Goal: Task Accomplishment & Management: Complete application form

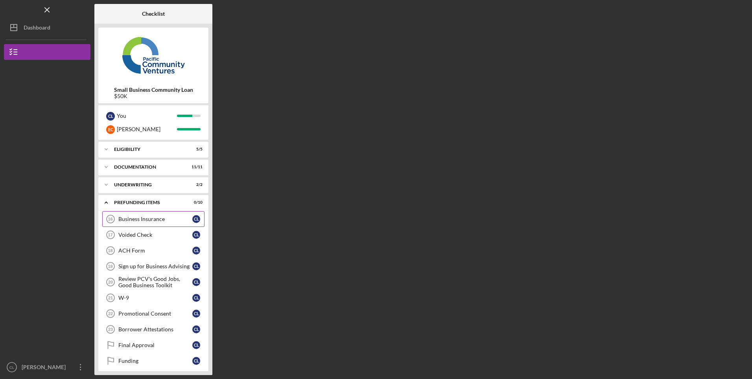
click at [160, 215] on link "Business Insurance 16 Business Insurance C L" at bounding box center [153, 219] width 102 height 16
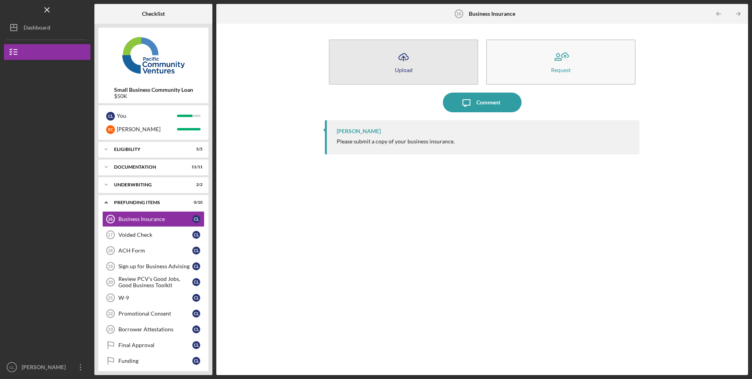
click at [404, 68] on div "Upload" at bounding box center [404, 70] width 18 height 6
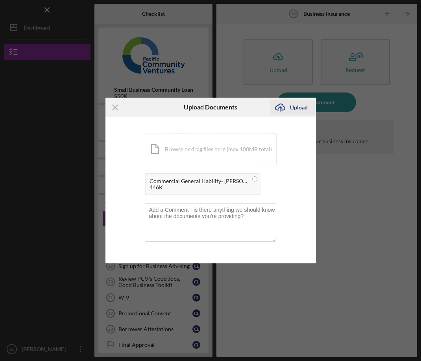
click at [296, 107] on div "Upload" at bounding box center [299, 108] width 18 height 16
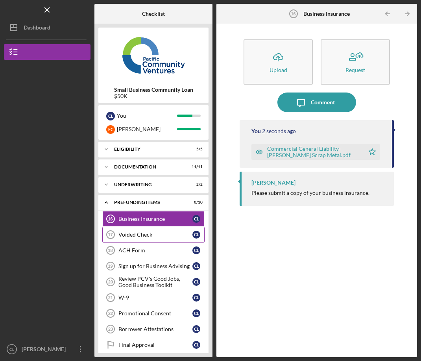
click at [133, 238] on link "Voided Check 17 Voided Check C L" at bounding box center [153, 235] width 102 height 16
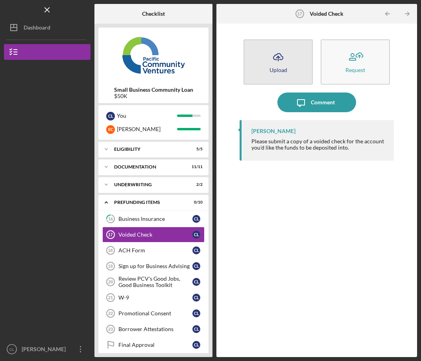
click at [274, 70] on div "Upload" at bounding box center [279, 70] width 18 height 6
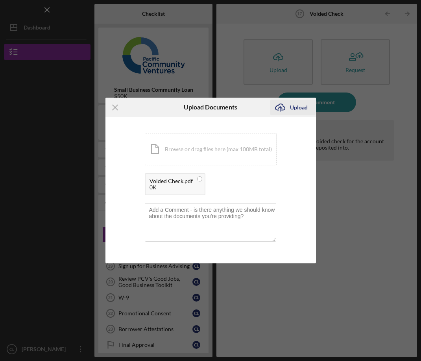
click at [296, 109] on div "Upload" at bounding box center [299, 108] width 18 height 16
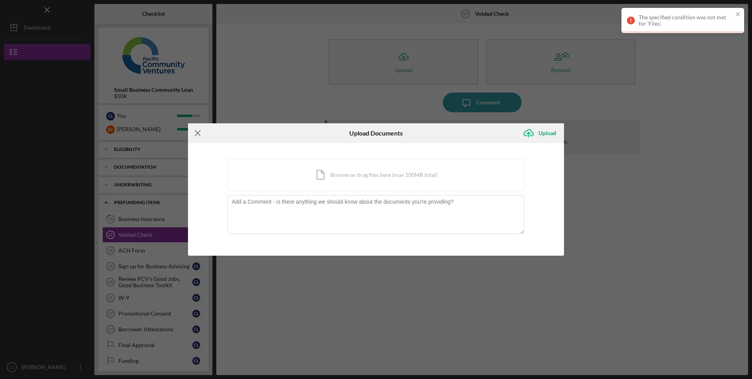
click at [198, 137] on icon "Icon/Menu Close" at bounding box center [198, 133] width 20 height 20
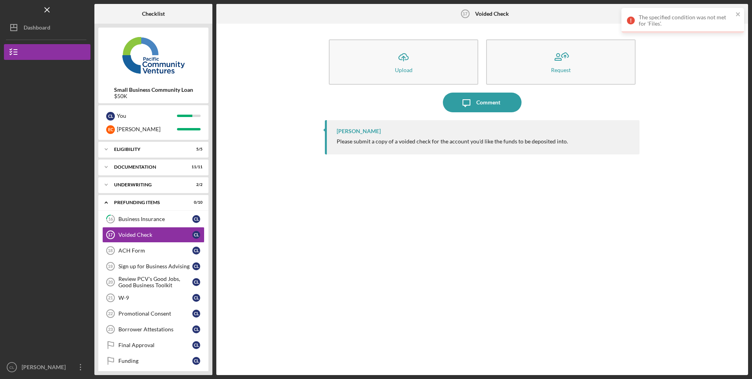
drag, startPoint x: 547, startPoint y: 247, endPoint x: 553, endPoint y: 259, distance: 13.0
click at [547, 247] on div "[PERSON_NAME] Please submit a copy of a voided check for the account you'd like…" at bounding box center [482, 241] width 314 height 243
click at [738, 13] on icon "close" at bounding box center [739, 14] width 6 height 6
click at [596, 194] on div "[PERSON_NAME] Please submit a copy of a voided check for the account you'd like…" at bounding box center [482, 241] width 314 height 243
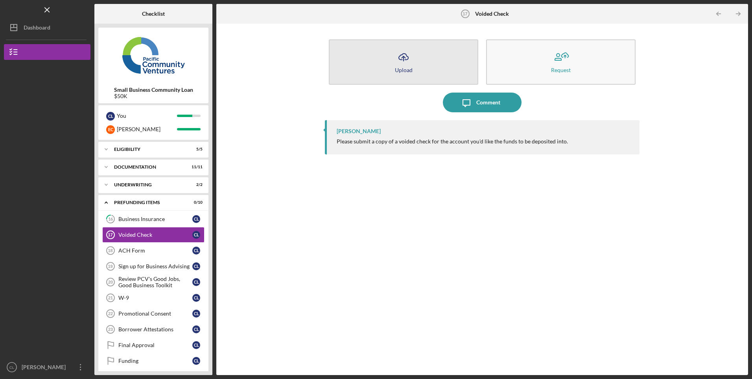
click at [426, 72] on button "Icon/Upload Upload" at bounding box center [404, 61] width 150 height 45
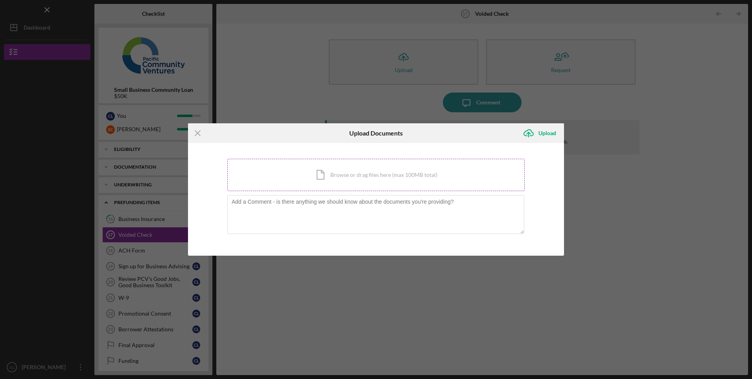
click at [370, 181] on div "Icon/Document Browse or drag files here (max 100MB total) Tap to choose files o…" at bounding box center [376, 175] width 298 height 32
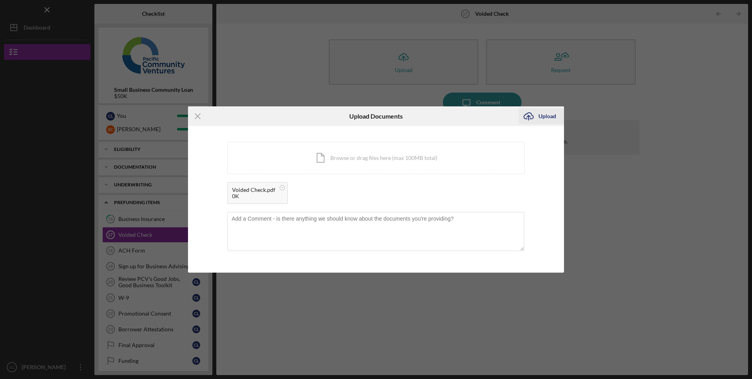
click at [550, 117] on div "Upload" at bounding box center [548, 116] width 18 height 16
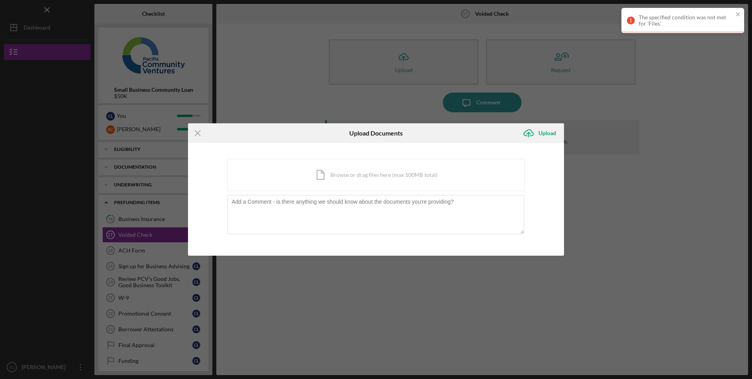
click at [24, 368] on div "Icon/Menu Close Upload Documents Icon/Upload Upload You're uploading documents …" at bounding box center [376, 189] width 752 height 379
click at [41, 322] on div "Icon/Menu Close Upload Documents Icon/Upload Upload You're uploading documents …" at bounding box center [376, 189] width 752 height 379
click at [198, 137] on icon "Icon/Menu Close" at bounding box center [198, 133] width 20 height 20
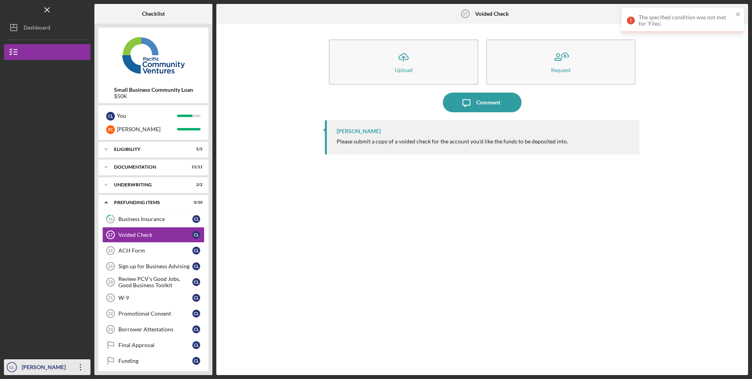
click at [25, 370] on div "[PERSON_NAME]" at bounding box center [45, 368] width 51 height 18
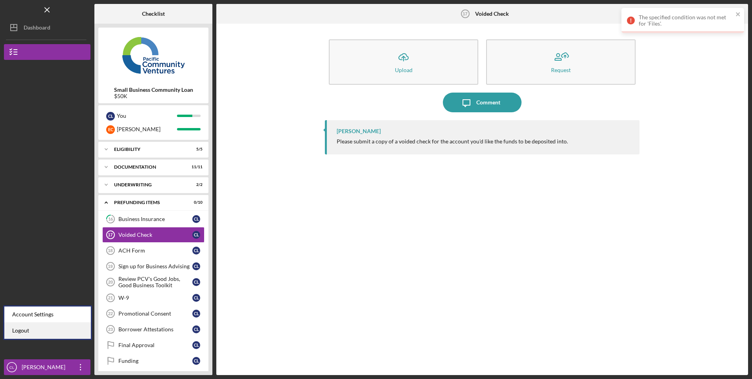
click at [22, 332] on link "Logout" at bounding box center [47, 330] width 87 height 16
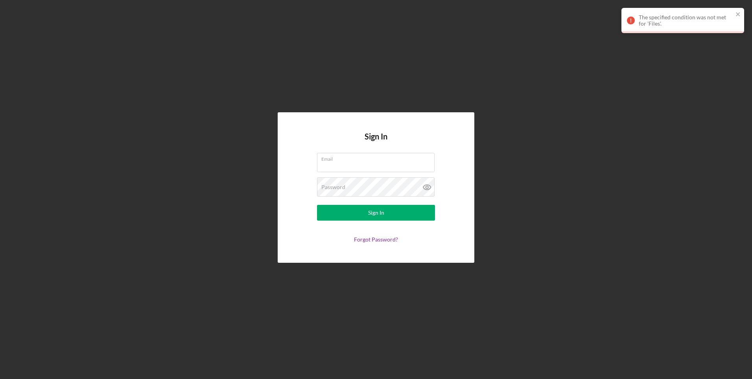
type input "[EMAIL_ADDRESS][DOMAIN_NAME]"
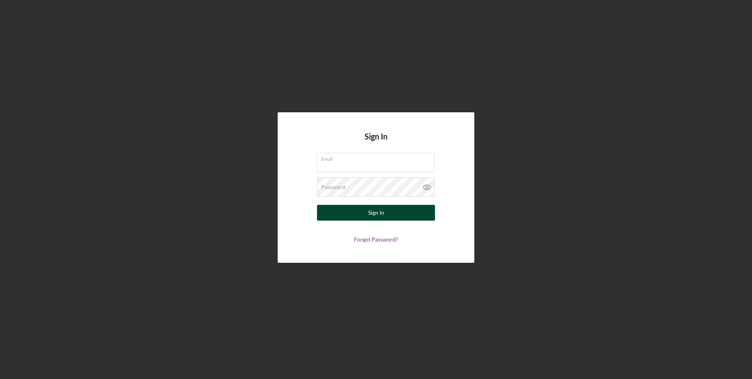
type input "[EMAIL_ADDRESS][DOMAIN_NAME]"
click at [351, 213] on button "Sign In" at bounding box center [376, 213] width 118 height 16
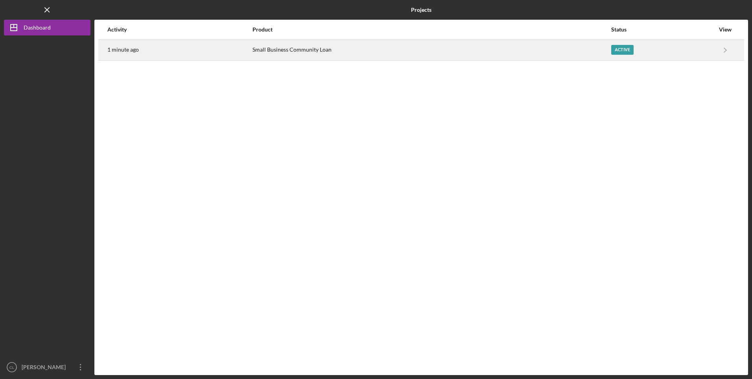
click at [391, 52] on div "Small Business Community Loan" at bounding box center [432, 50] width 358 height 20
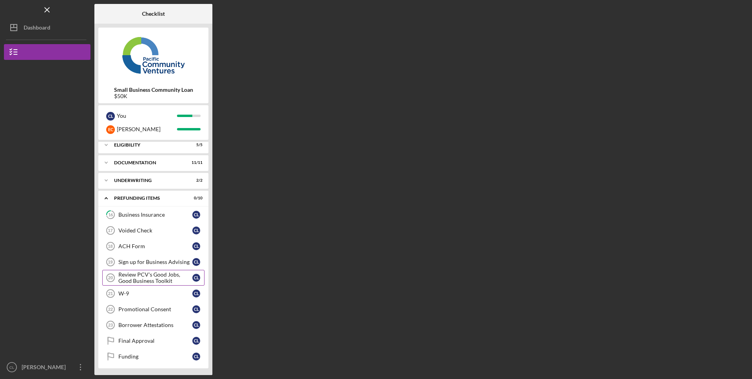
scroll to position [6, 0]
click at [137, 228] on div "Voided Check" at bounding box center [155, 229] width 74 height 6
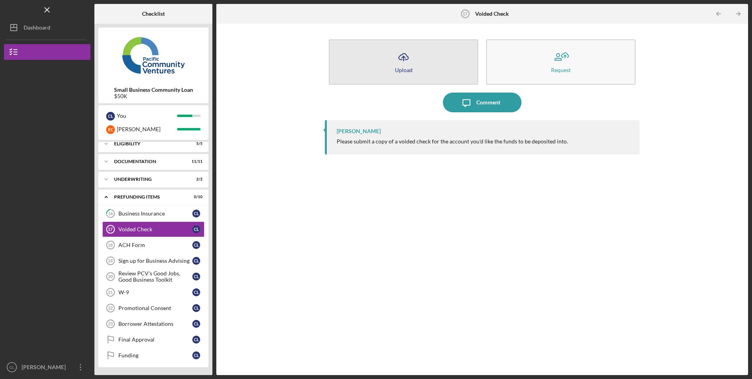
click at [431, 51] on button "Icon/Upload Upload" at bounding box center [404, 61] width 150 height 45
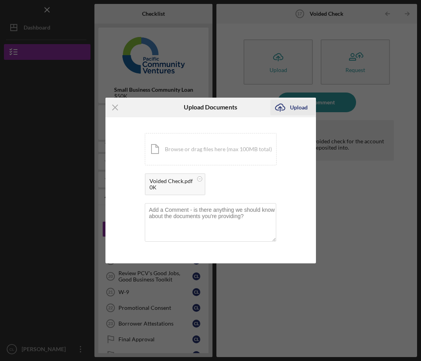
click at [297, 107] on div "Upload" at bounding box center [299, 108] width 18 height 16
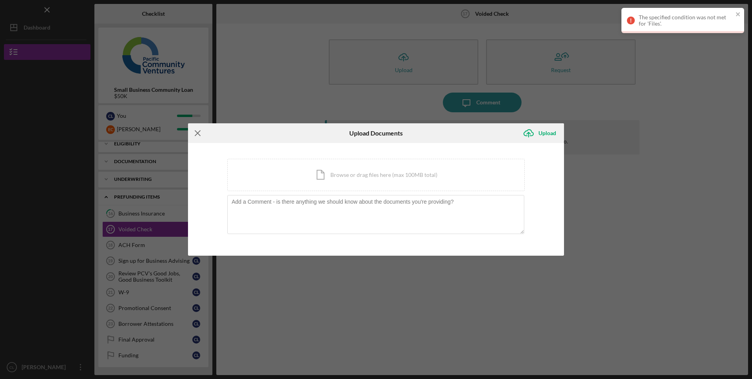
click at [203, 137] on icon "Icon/Menu Close" at bounding box center [198, 133] width 20 height 20
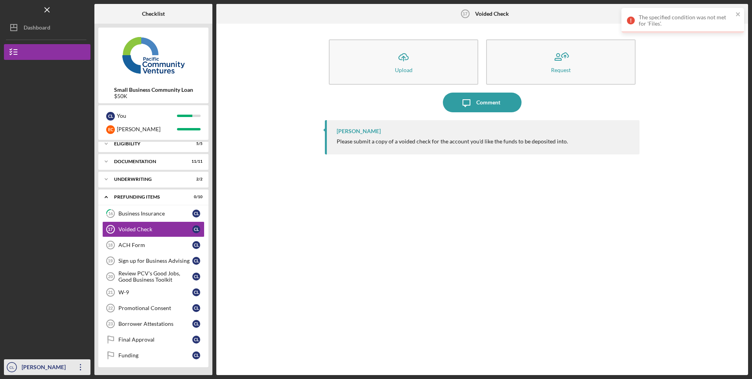
click at [38, 372] on div "[PERSON_NAME]" at bounding box center [45, 368] width 51 height 18
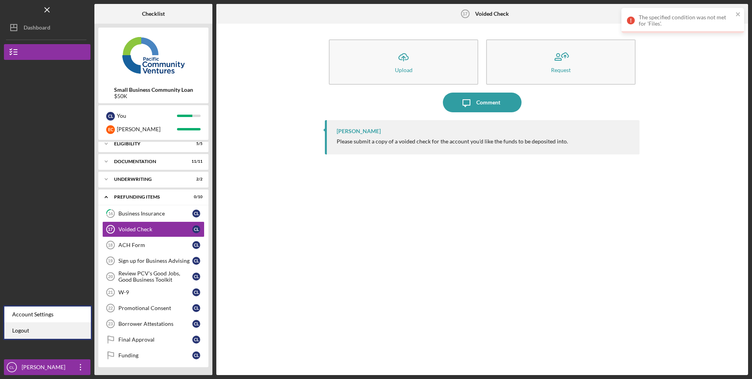
click at [24, 327] on link "Logout" at bounding box center [47, 330] width 87 height 16
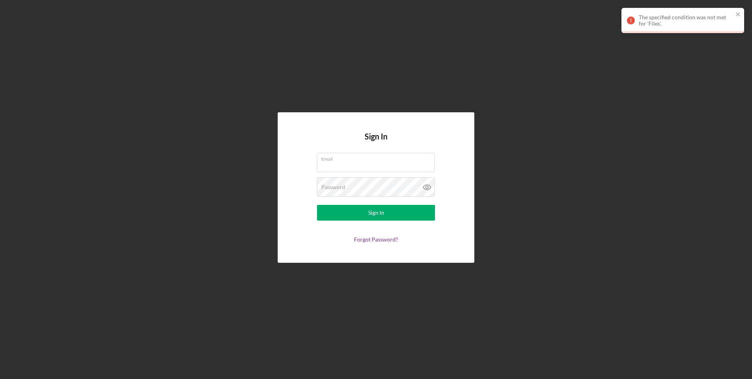
type input "[EMAIL_ADDRESS][DOMAIN_NAME]"
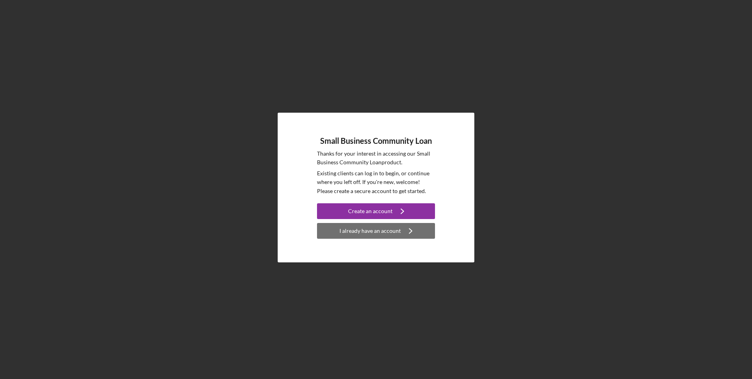
click at [375, 232] on div "I already have an account" at bounding box center [370, 231] width 61 height 16
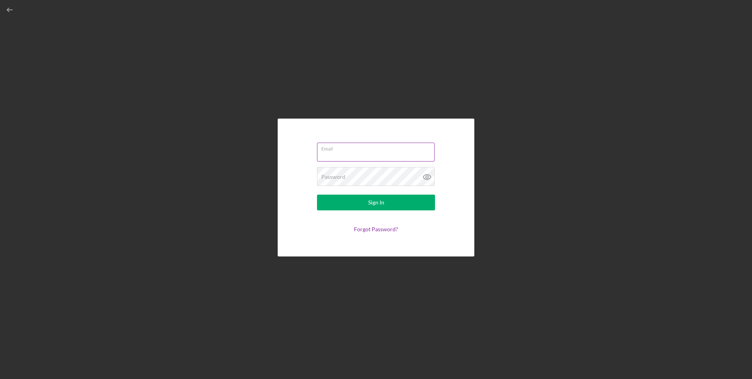
type input "[EMAIL_ADDRESS][DOMAIN_NAME]"
click at [362, 205] on button "Sign In" at bounding box center [376, 202] width 118 height 16
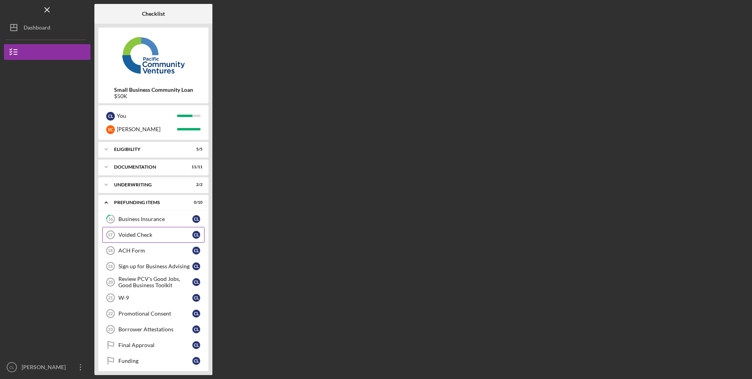
click at [150, 236] on div "Voided Check" at bounding box center [155, 234] width 74 height 6
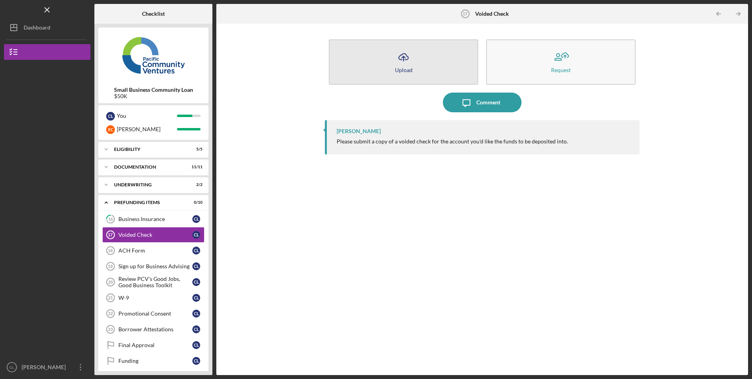
click at [449, 64] on button "Icon/Upload Upload" at bounding box center [404, 61] width 150 height 45
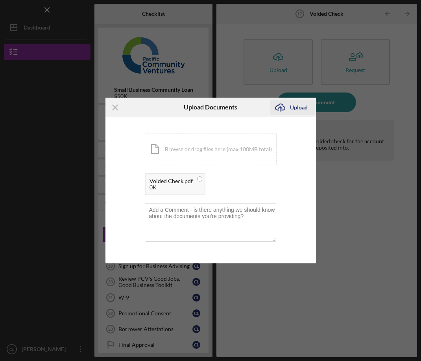
click at [297, 110] on div "Upload" at bounding box center [299, 108] width 18 height 16
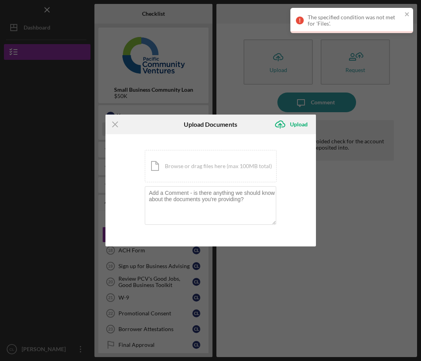
click at [116, 123] on icon "Icon/Menu Close" at bounding box center [115, 125] width 20 height 20
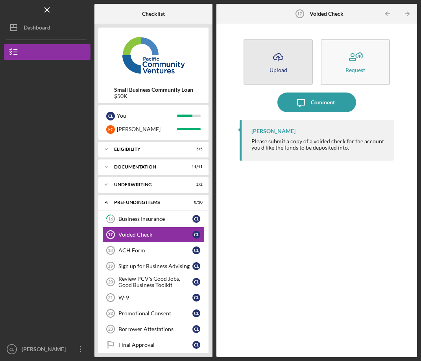
click at [280, 70] on div "Upload" at bounding box center [279, 70] width 18 height 6
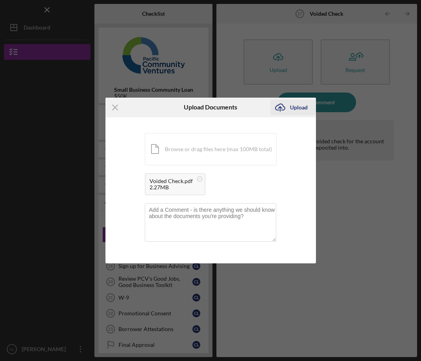
click at [303, 112] on div "Upload" at bounding box center [299, 108] width 18 height 16
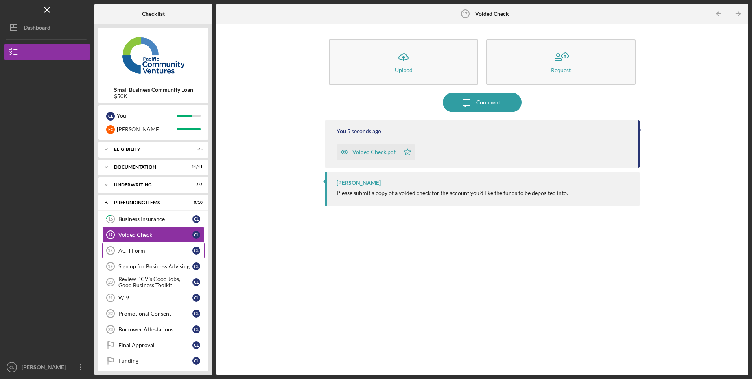
click at [138, 253] on div "ACH Form" at bounding box center [155, 250] width 74 height 6
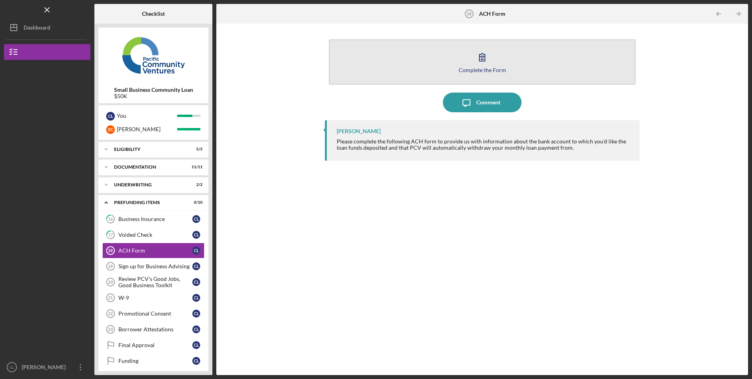
click at [457, 63] on button "Complete the Form Form" at bounding box center [482, 61] width 307 height 45
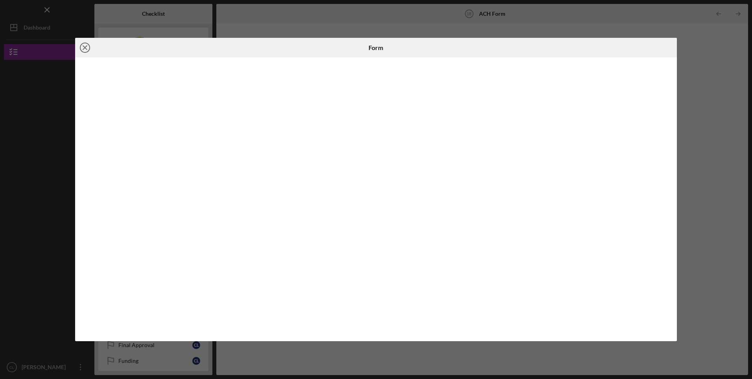
click at [88, 49] on icon "Icon/Close" at bounding box center [85, 48] width 20 height 20
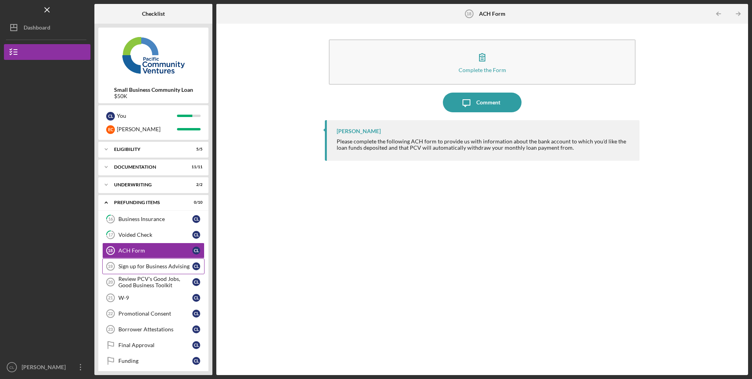
click at [146, 266] on div "Sign up for Business Advising" at bounding box center [155, 266] width 74 height 6
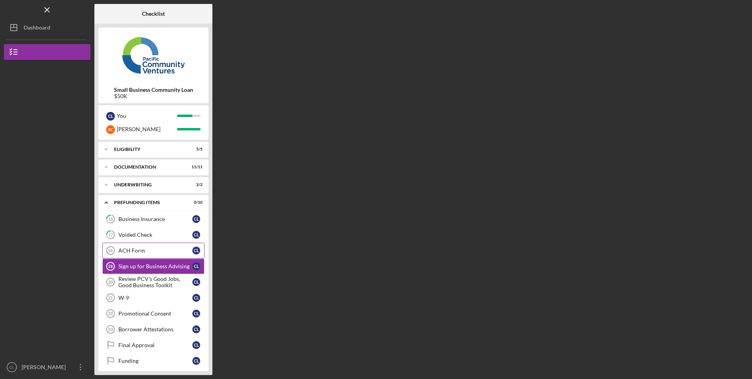
click at [142, 252] on div "ACH Form" at bounding box center [155, 250] width 74 height 6
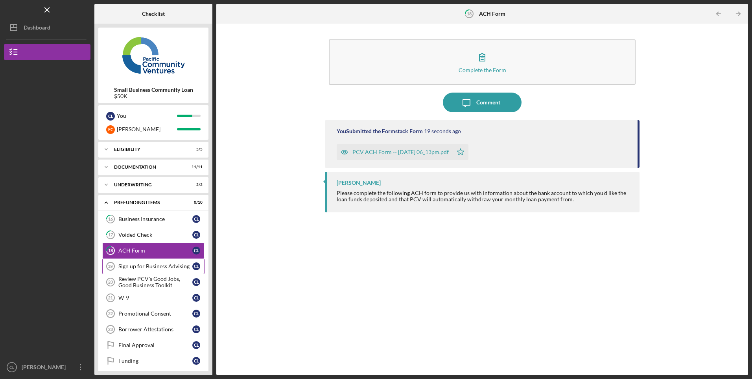
click at [135, 268] on div "Sign up for Business Advising" at bounding box center [155, 266] width 74 height 6
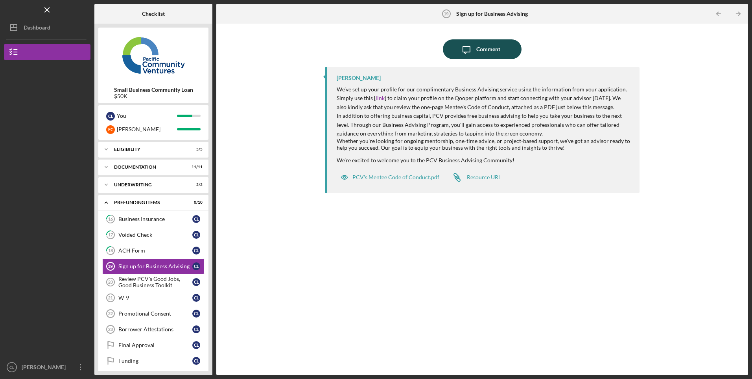
click at [474, 48] on icon "Icon/Message" at bounding box center [467, 49] width 20 height 20
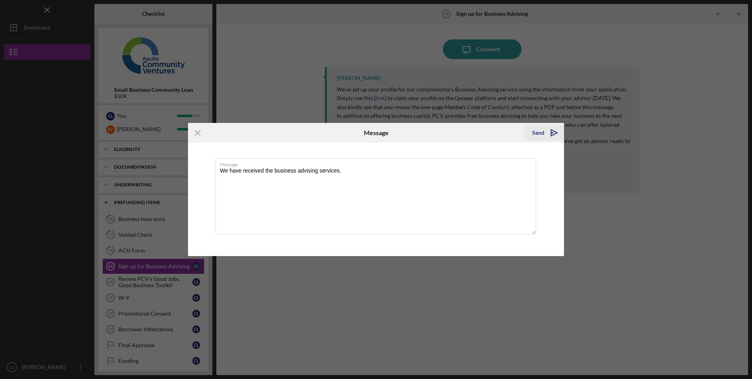
type textarea "We have received the business advising services."
click at [539, 133] on div "Send" at bounding box center [538, 133] width 12 height 16
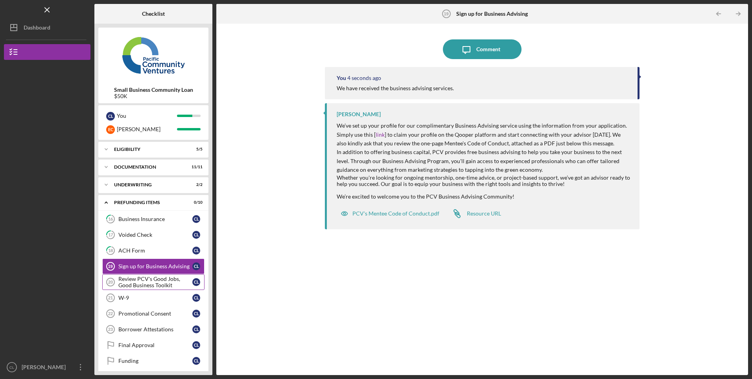
click at [149, 284] on div "Review PCV's Good Jobs, Good Business Toolkit" at bounding box center [155, 281] width 74 height 13
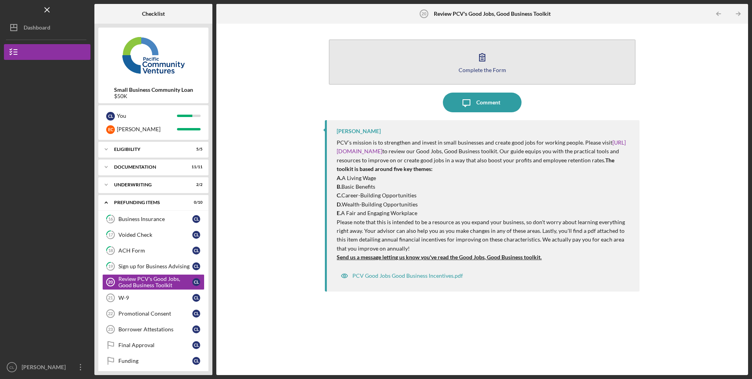
click at [511, 66] on button "Complete the Form Form" at bounding box center [482, 61] width 307 height 45
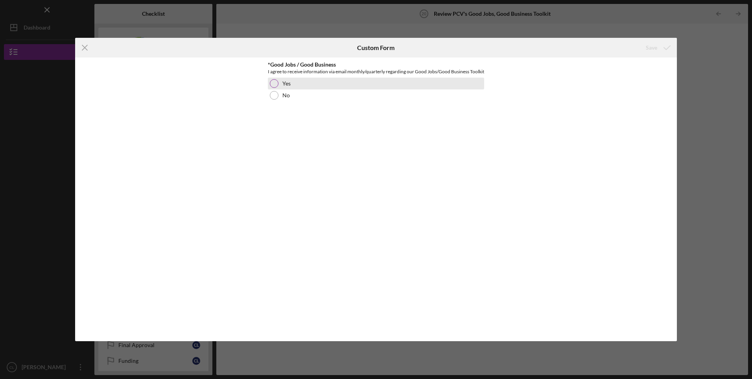
click at [273, 88] on div at bounding box center [274, 83] width 9 height 9
click at [654, 48] on div "Save" at bounding box center [651, 48] width 11 height 16
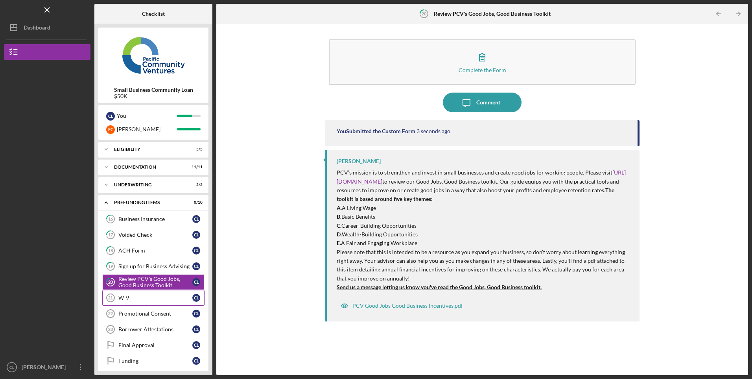
click at [135, 297] on div "W-9" at bounding box center [155, 297] width 74 height 6
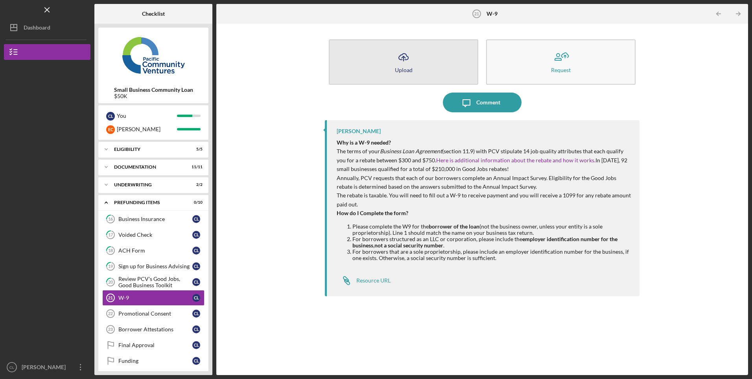
click at [443, 69] on button "Icon/Upload Upload" at bounding box center [404, 61] width 150 height 45
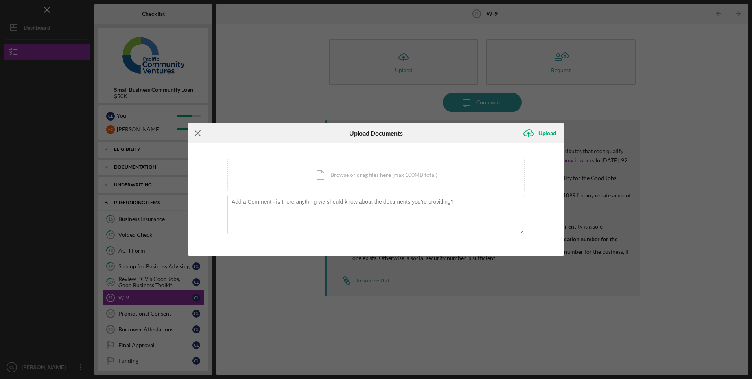
click at [200, 131] on line at bounding box center [197, 133] width 5 height 5
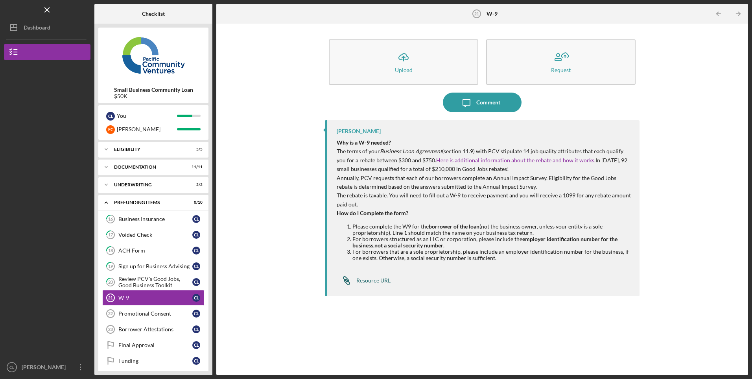
click at [383, 279] on div "Resource URL" at bounding box center [374, 280] width 34 height 6
click at [168, 311] on div "Promotional Consent" at bounding box center [155, 313] width 74 height 6
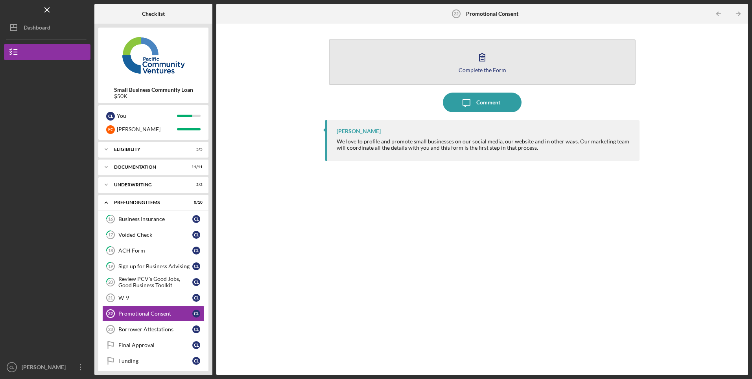
click at [455, 72] on button "Complete the Form Form" at bounding box center [482, 61] width 307 height 45
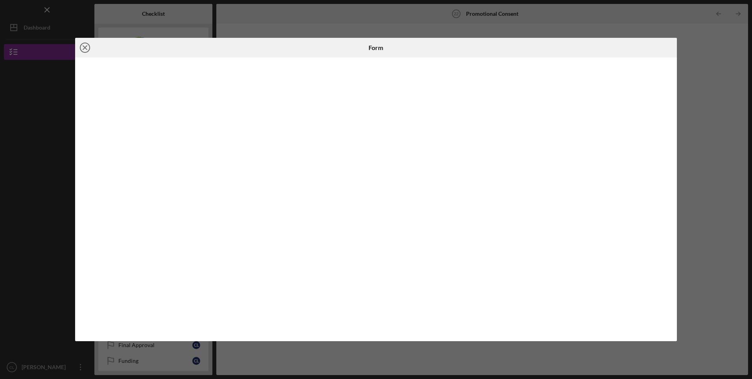
click at [81, 46] on icon "Icon/Close" at bounding box center [85, 48] width 20 height 20
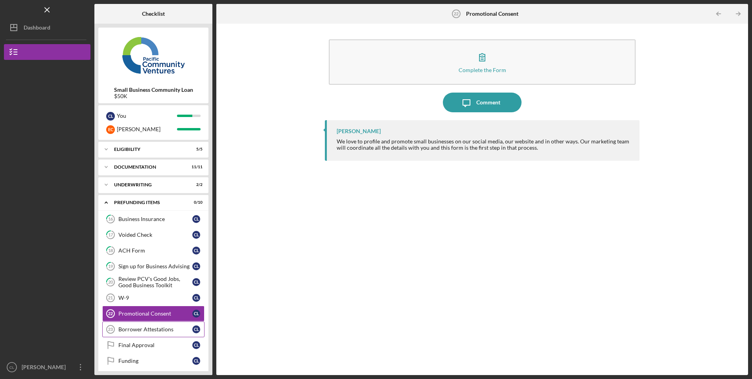
click at [143, 333] on link "Borrower Attestations 23 Borrower Attestations C L" at bounding box center [153, 329] width 102 height 16
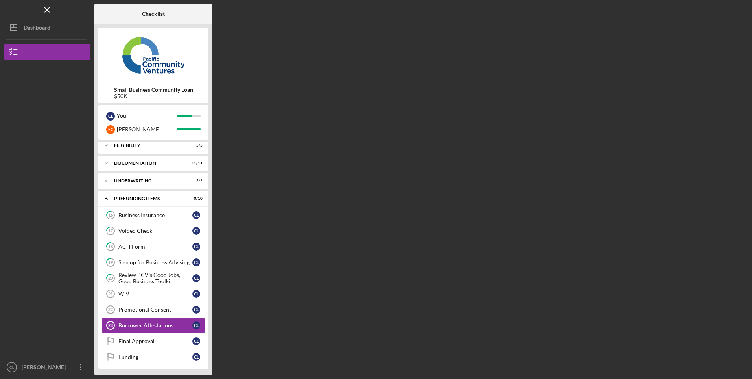
scroll to position [6, 0]
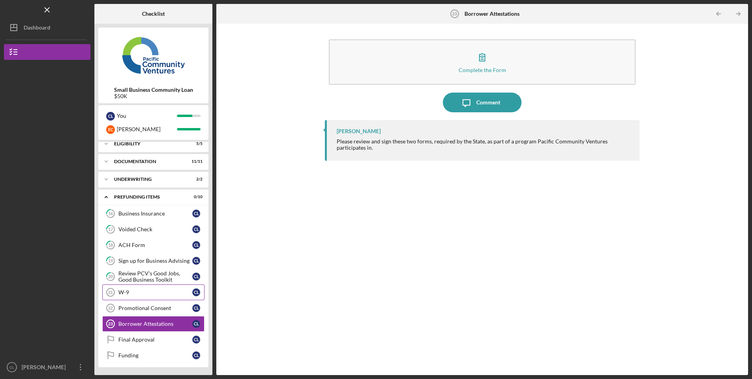
click at [136, 292] on div "W-9" at bounding box center [155, 292] width 74 height 6
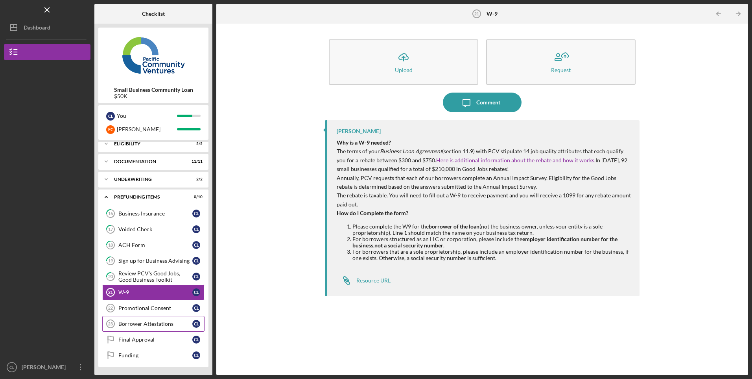
click at [138, 323] on div "Borrower Attestations" at bounding box center [155, 323] width 74 height 6
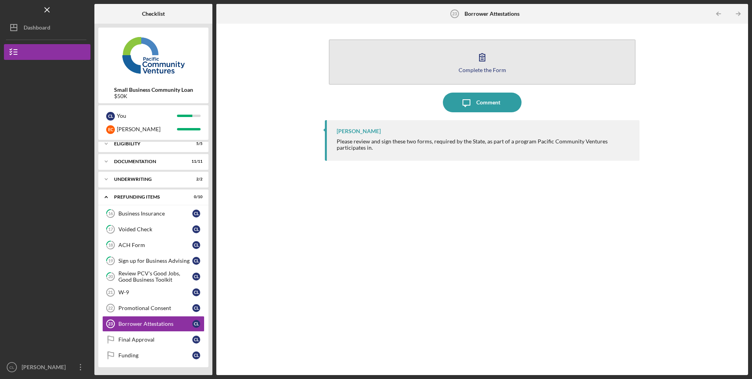
click at [524, 68] on button "Complete the Form Form" at bounding box center [482, 61] width 307 height 45
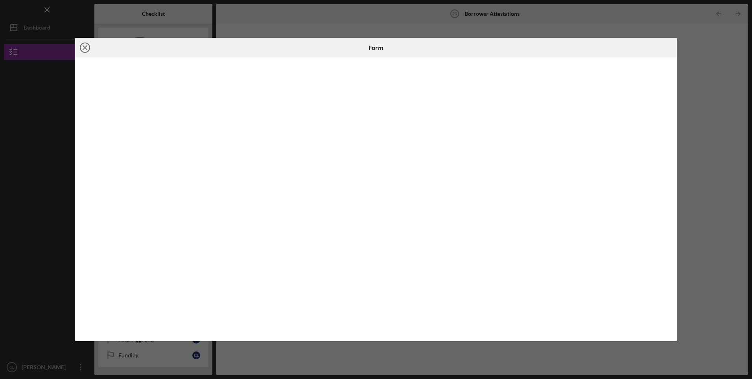
click at [88, 47] on icon "Icon/Close" at bounding box center [85, 48] width 20 height 20
